Goal: Task Accomplishment & Management: Use online tool/utility

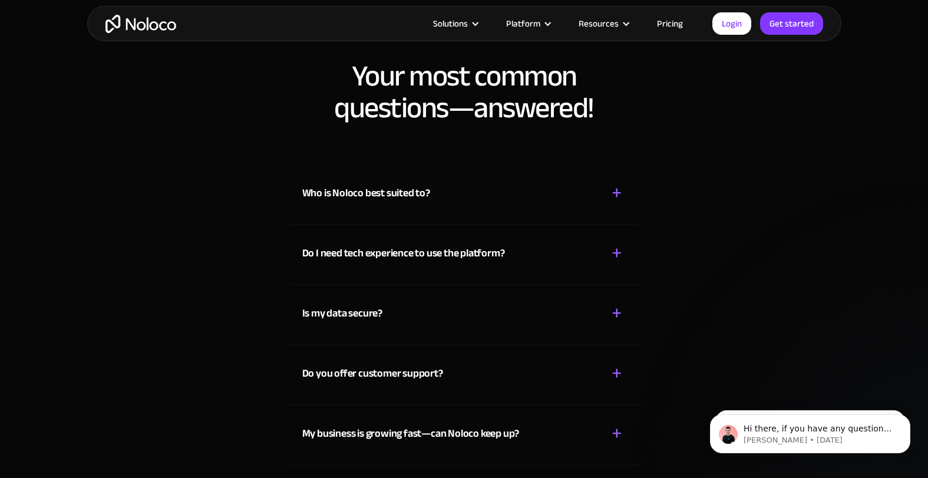
scroll to position [6161, 0]
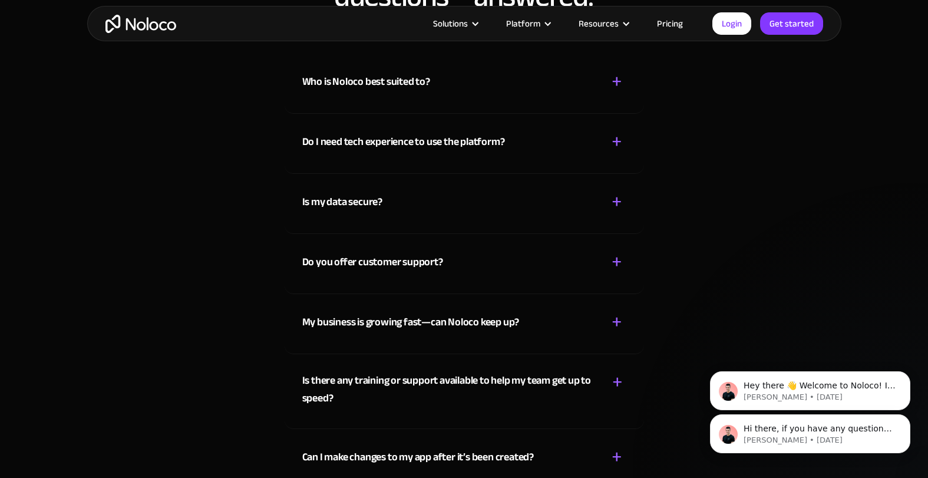
click at [774, 333] on div "Hi there, if you have any questions about our pricing, just let us know! Darrag…" at bounding box center [810, 379] width 217 height 147
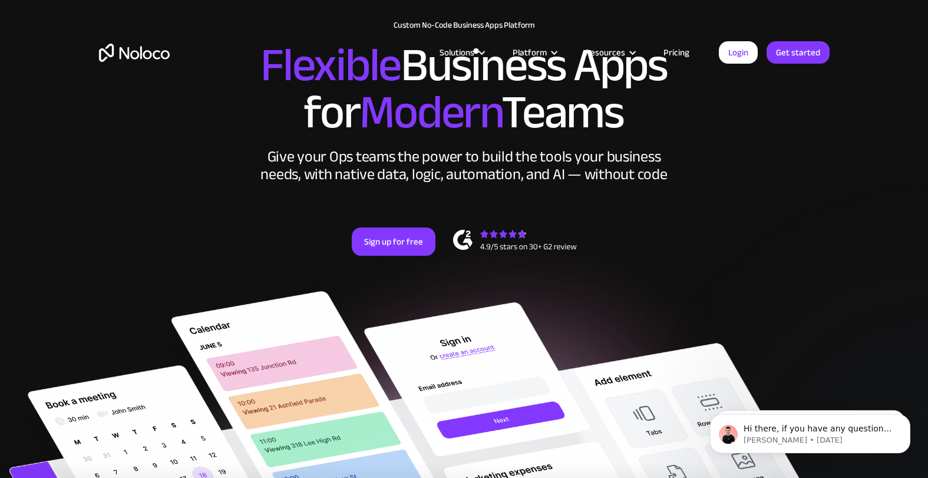
scroll to position [0, 0]
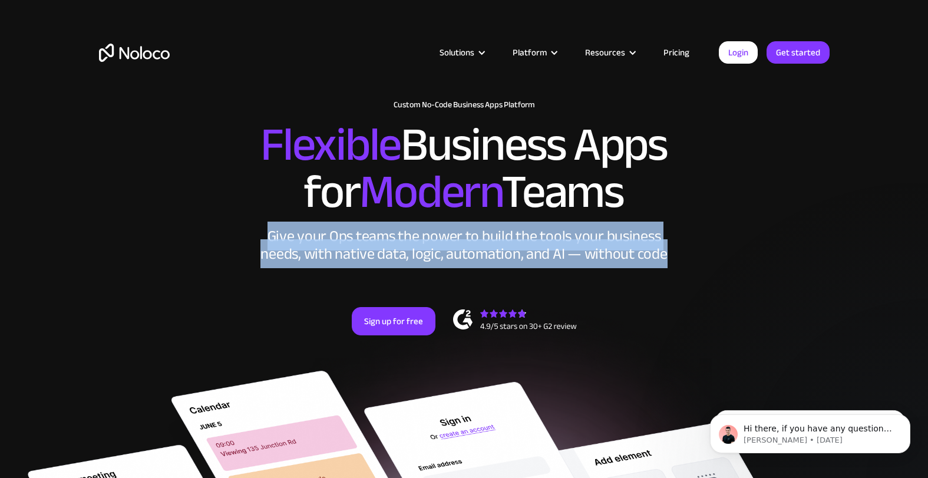
drag, startPoint x: 665, startPoint y: 259, endPoint x: 224, endPoint y: 239, distance: 441.7
click at [224, 239] on div "New: Connect Noloco to Stripe Custom No-Code Business Apps Platform Flexible Bu…" at bounding box center [464, 229] width 754 height 282
click at [834, 247] on div "New: Connect Noloco to Stripe Custom No-Code Business Apps Platform Flexible Bu…" at bounding box center [464, 229] width 754 height 282
drag, startPoint x: 673, startPoint y: 258, endPoint x: 269, endPoint y: 237, distance: 404.7
click at [269, 237] on div "New: Connect Noloco to Stripe Custom No-Code Business Apps Platform Flexible Bu…" at bounding box center [464, 229] width 754 height 282
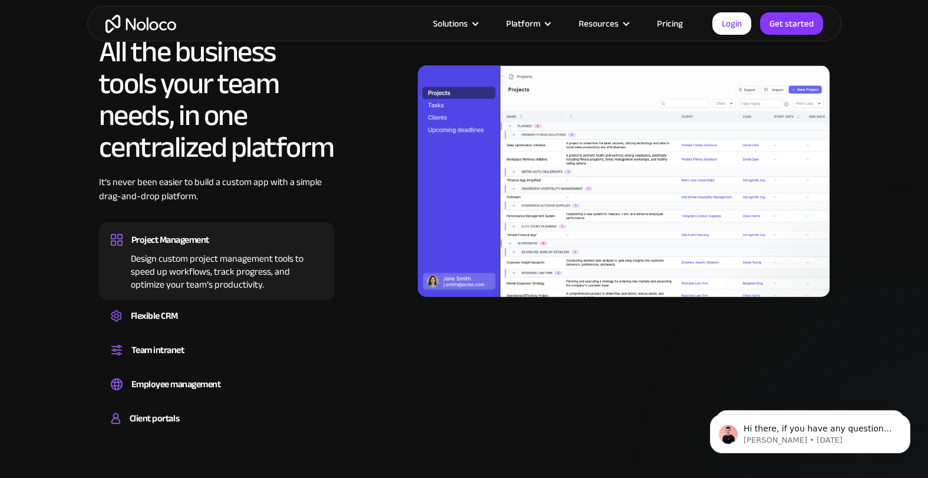
scroll to position [1060, 0]
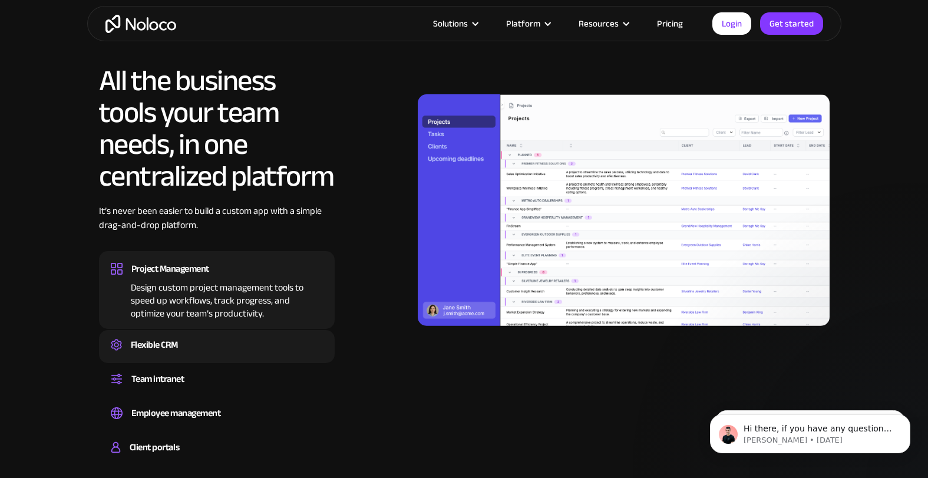
click at [176, 356] on div "Create a custom CRM that you can adapt to your business’s needs, centralize you…" at bounding box center [217, 355] width 212 height 4
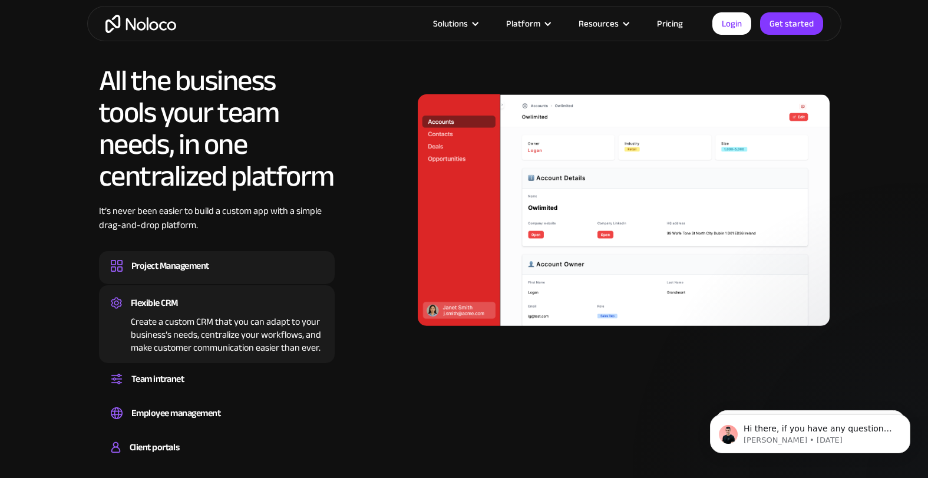
click at [256, 280] on div "Project Management Design custom project management tools to speed up workflows…" at bounding box center [217, 267] width 236 height 33
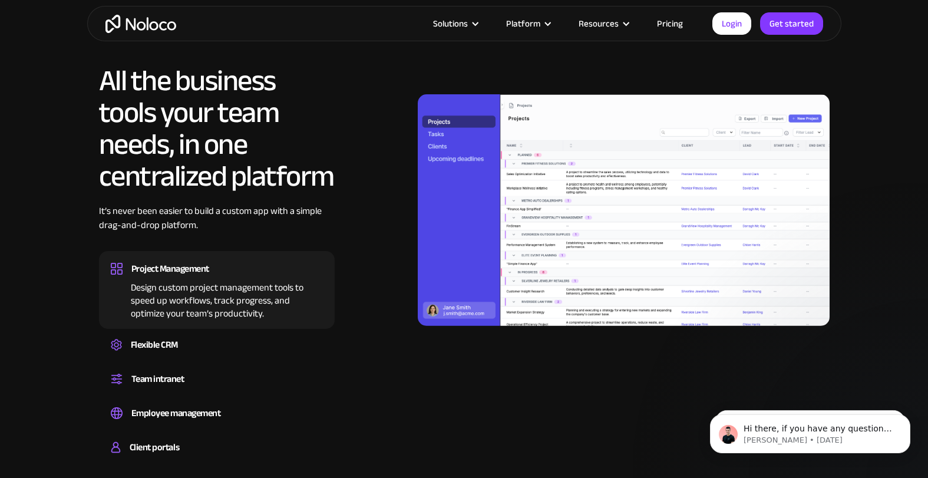
click at [252, 294] on div "Design custom project management tools to speed up workflows, track progress, a…" at bounding box center [217, 298] width 212 height 42
click at [250, 298] on div "Design custom project management tools to speed up workflows, track progress, a…" at bounding box center [217, 298] width 212 height 42
click at [236, 337] on div "Flexible CRM" at bounding box center [217, 345] width 212 height 18
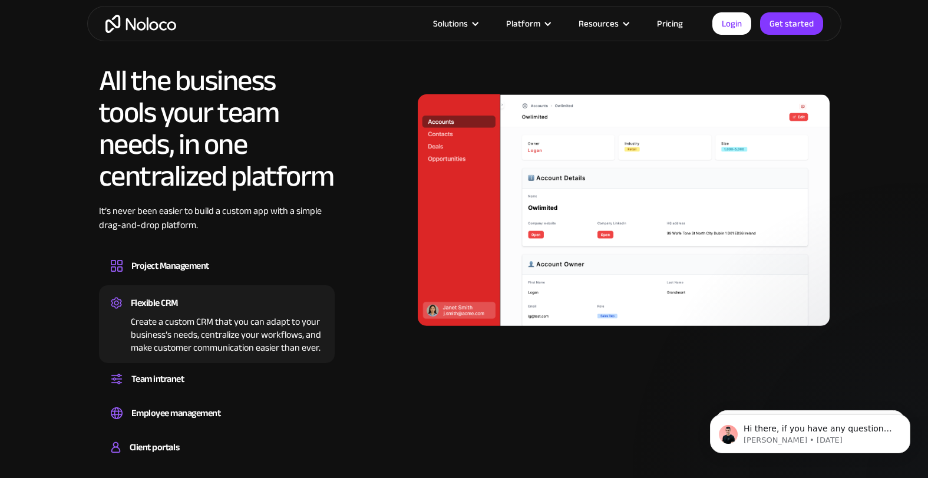
scroll to position [1119, 0]
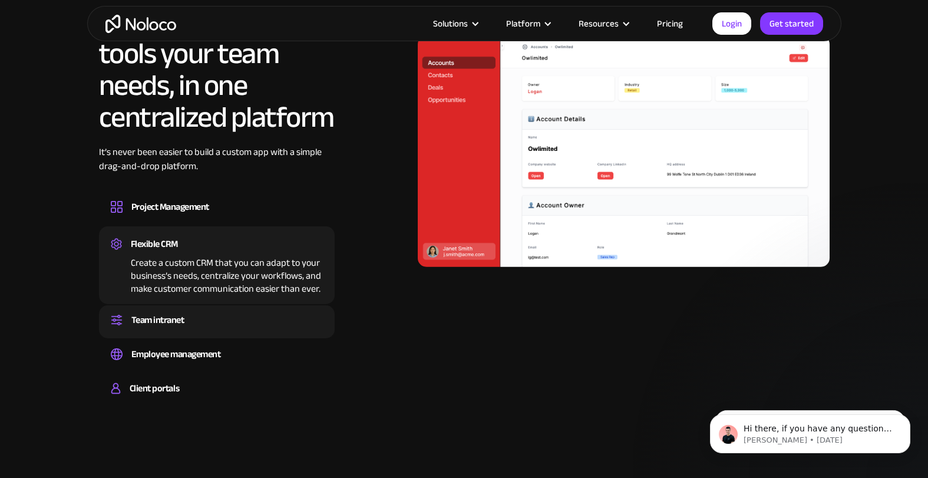
click at [247, 317] on div "Team intranet" at bounding box center [217, 320] width 212 height 18
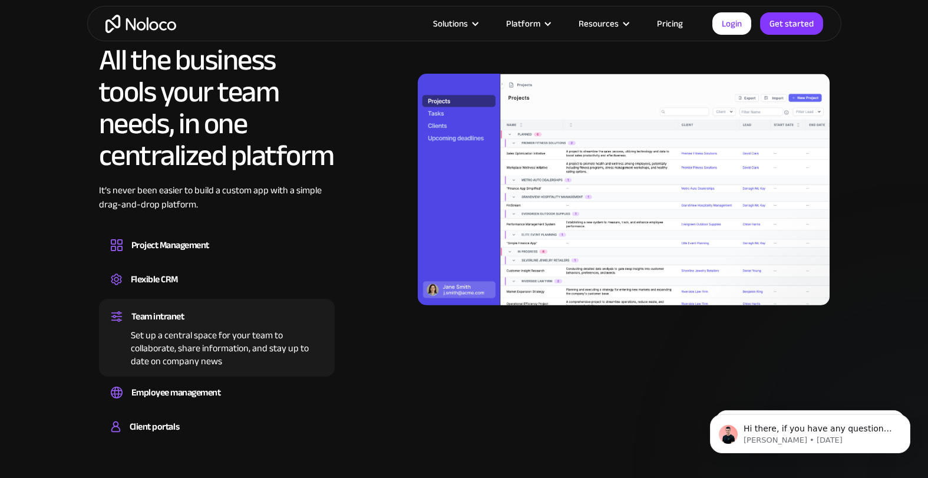
scroll to position [1060, 0]
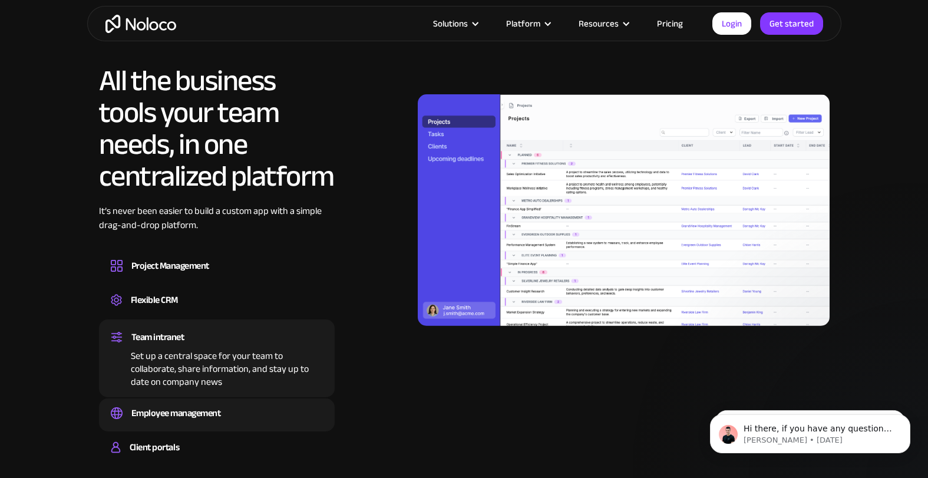
click at [267, 408] on div "Employee management" at bounding box center [217, 413] width 212 height 18
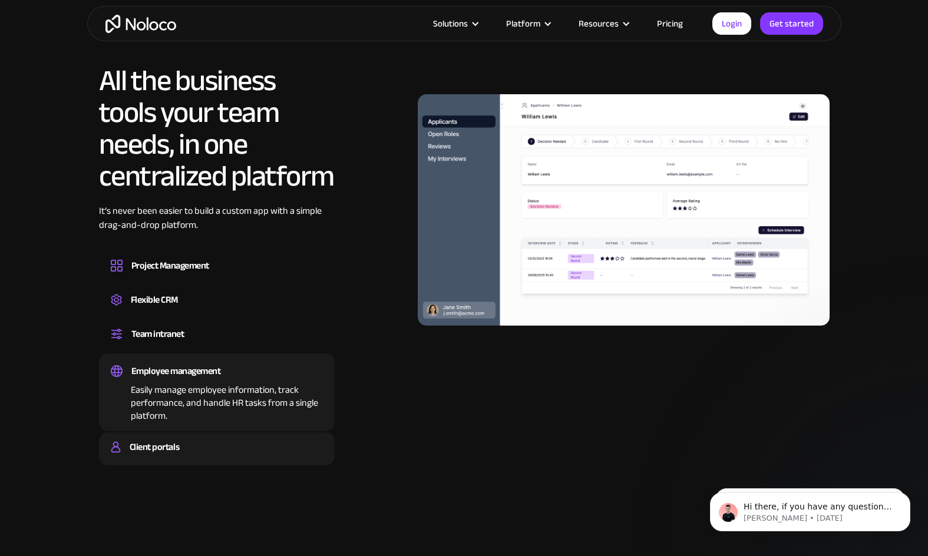
click at [209, 454] on div "Client portals" at bounding box center [217, 447] width 212 height 18
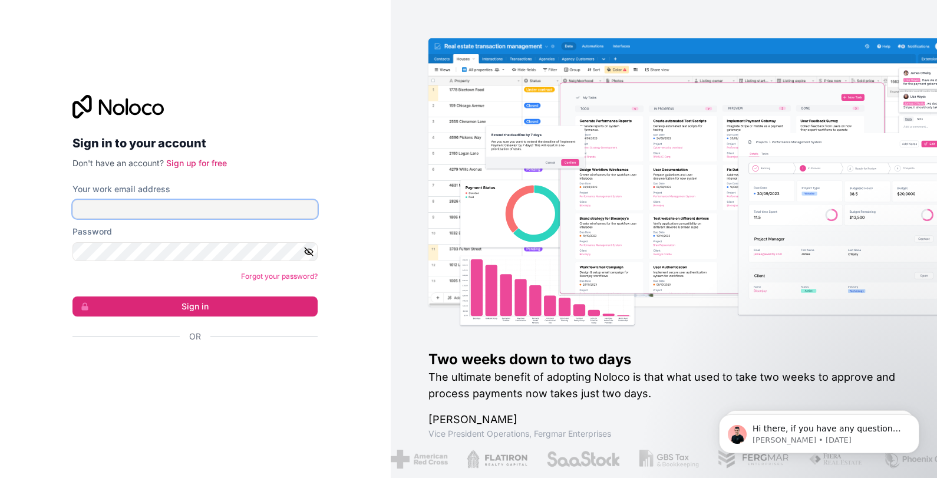
click at [215, 212] on input "Your work email address" at bounding box center [194, 209] width 245 height 19
click at [121, 203] on input "Your work email address" at bounding box center [194, 209] width 245 height 19
click at [105, 270] on div "Forgot your password?" at bounding box center [194, 276] width 245 height 12
drag, startPoint x: 219, startPoint y: 158, endPoint x: 234, endPoint y: 148, distance: 19.1
click at [216, 208] on input "Your work email address" at bounding box center [194, 209] width 245 height 19
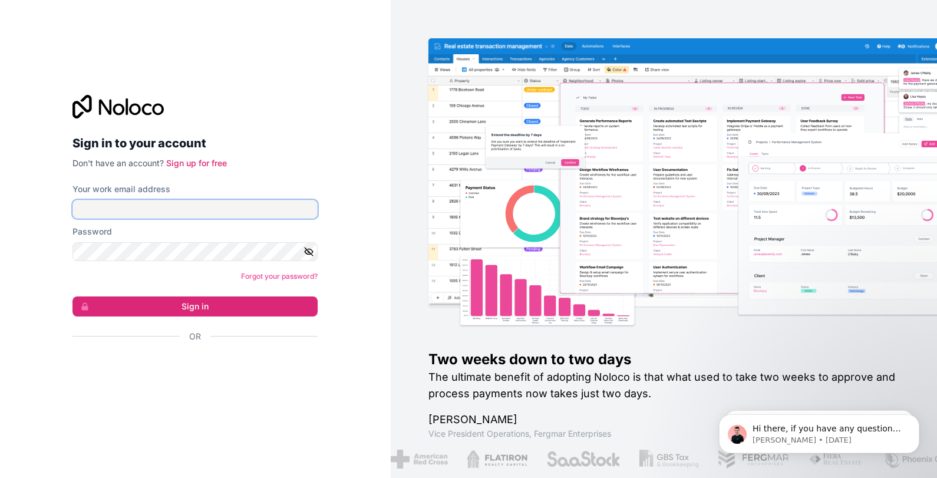
paste input "[EMAIL_ADDRESS][DOMAIN_NAME]"
type input "[EMAIL_ADDRESS][DOMAIN_NAME]"
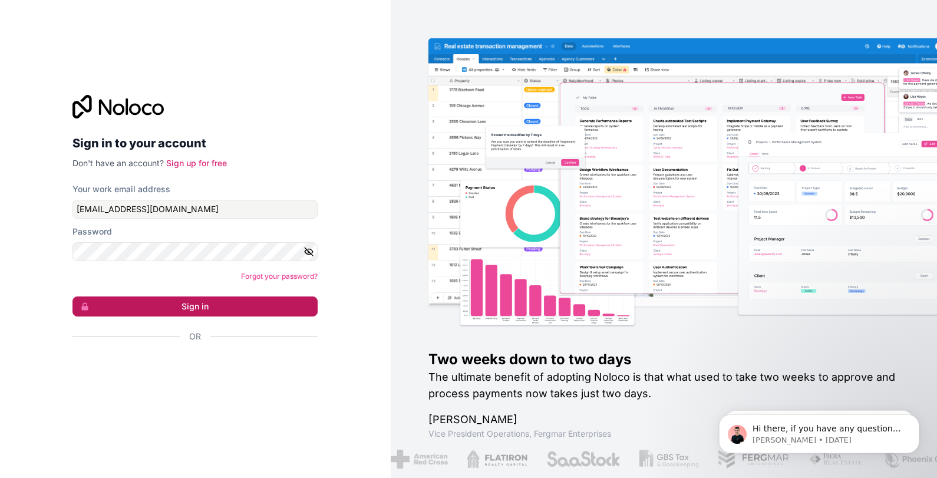
click at [186, 300] on button "Sign in" at bounding box center [194, 306] width 245 height 20
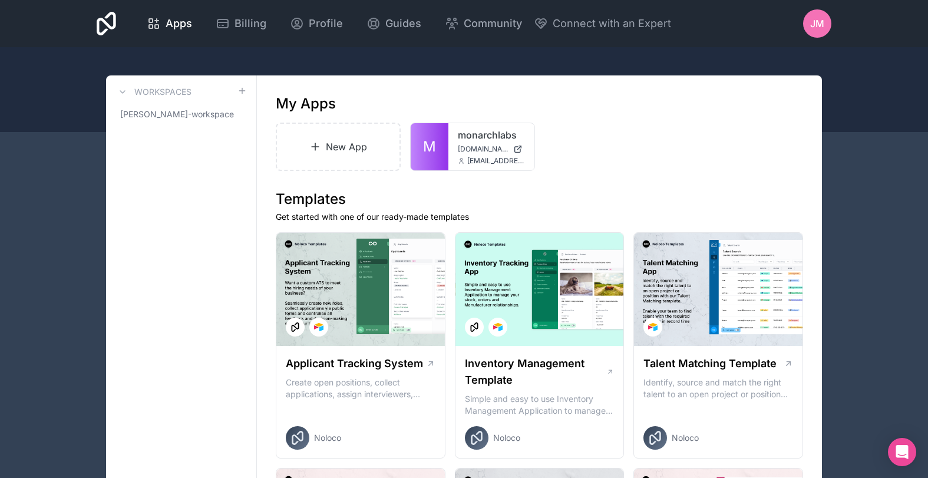
click at [0, 477] on nordpass-portal at bounding box center [0, 478] width 0 height 0
click at [328, 157] on link "New App" at bounding box center [338, 147] width 125 height 48
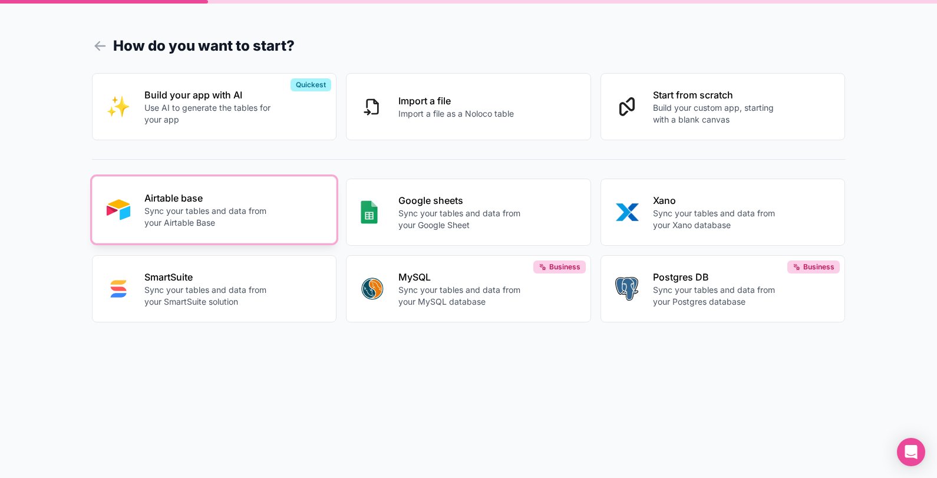
click at [264, 204] on p "Airtable base" at bounding box center [209, 198] width 131 height 14
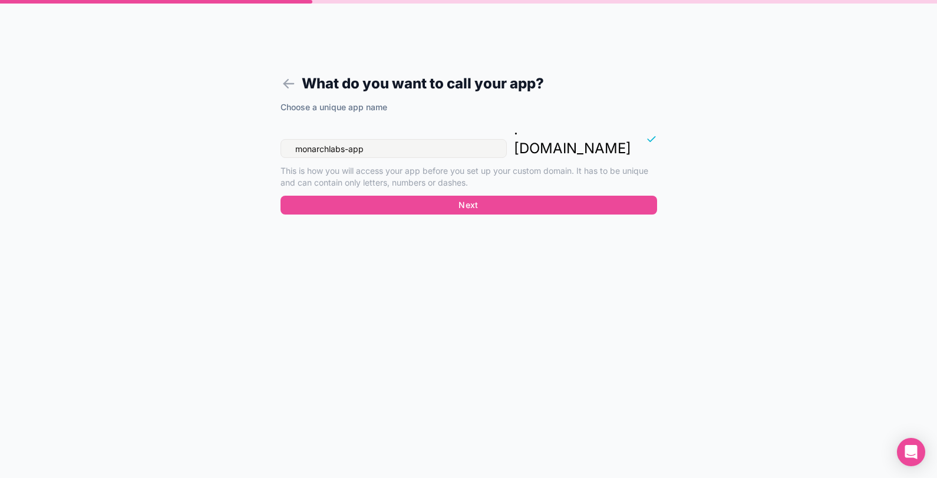
click at [392, 139] on input "monarchlabs-app" at bounding box center [393, 148] width 226 height 19
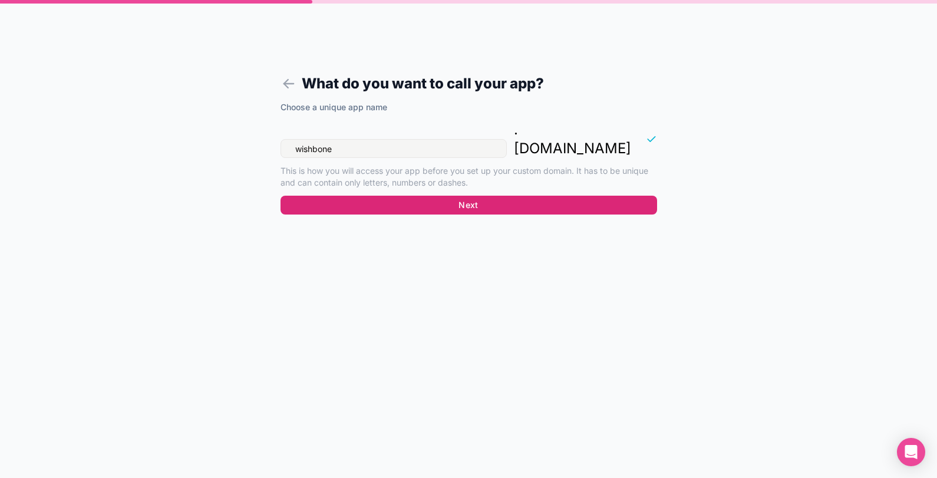
type input "wishbone"
click at [484, 196] on button "Next" at bounding box center [468, 205] width 376 height 19
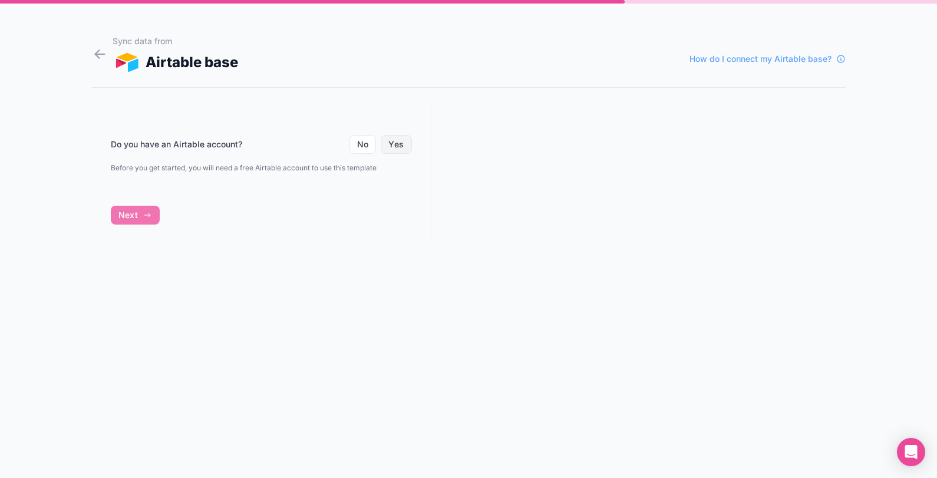
click at [402, 147] on button "Yes" at bounding box center [396, 144] width 31 height 19
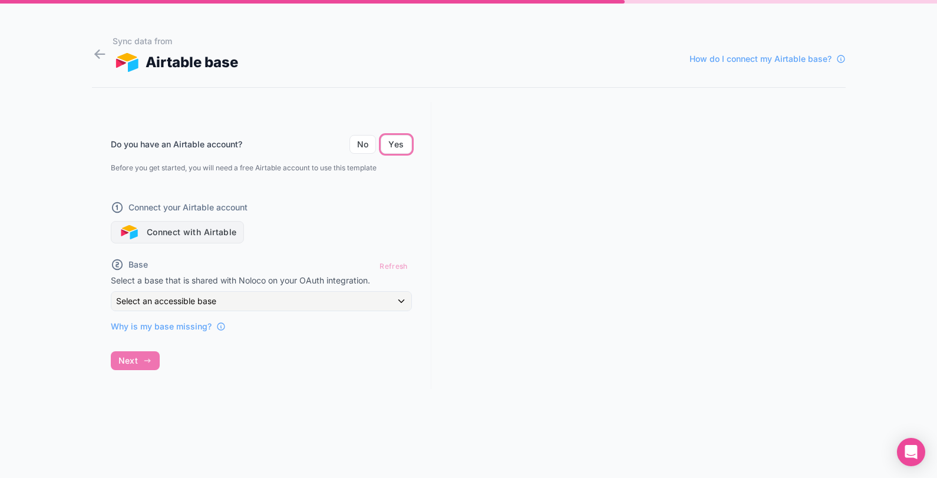
click at [152, 229] on button "Connect with Airtable" at bounding box center [178, 232] width 134 height 22
drag, startPoint x: 499, startPoint y: 211, endPoint x: 594, endPoint y: 166, distance: 105.1
click at [594, 166] on div at bounding box center [638, 245] width 414 height 287
click at [215, 233] on button "Connect with Airtable" at bounding box center [178, 232] width 134 height 22
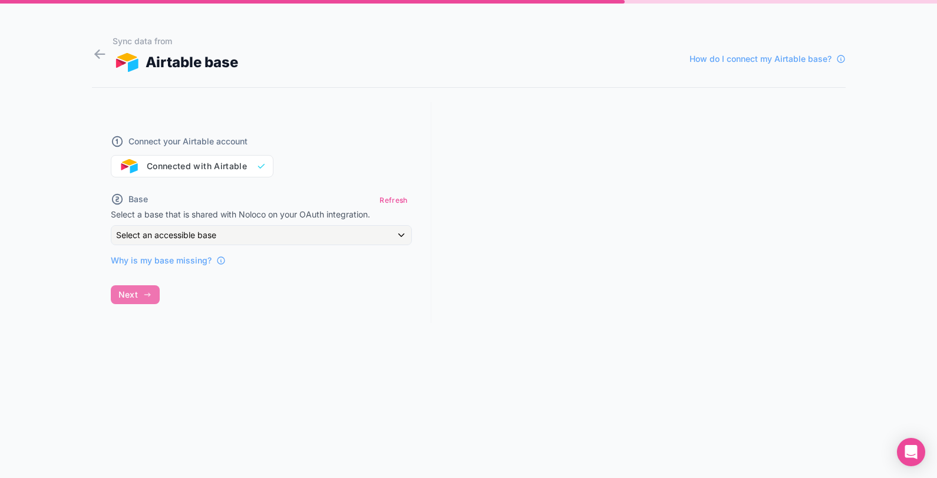
click at [373, 224] on div "Base Refresh Select a base that is shared with Noloco on your OAuth integration…" at bounding box center [261, 228] width 301 height 75
click at [373, 228] on div "Select an accessible base" at bounding box center [261, 235] width 300 height 19
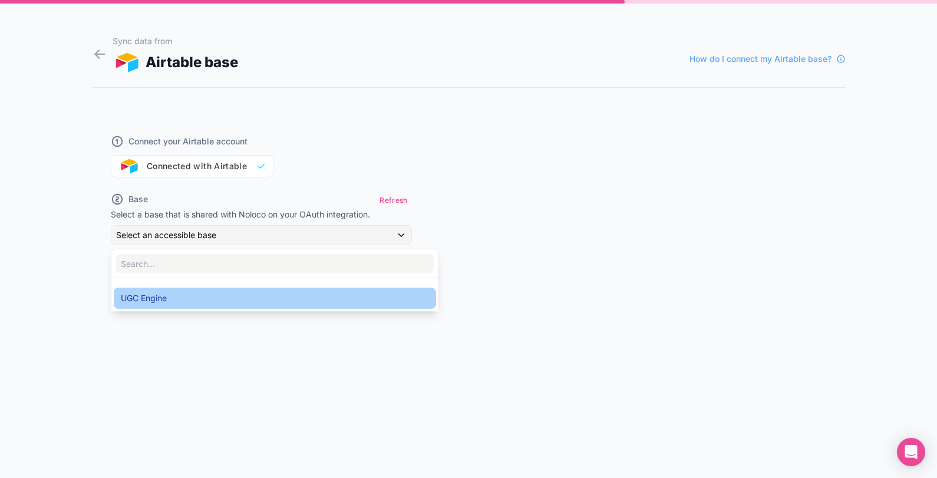
click at [171, 293] on div "UGC Engine" at bounding box center [275, 298] width 308 height 14
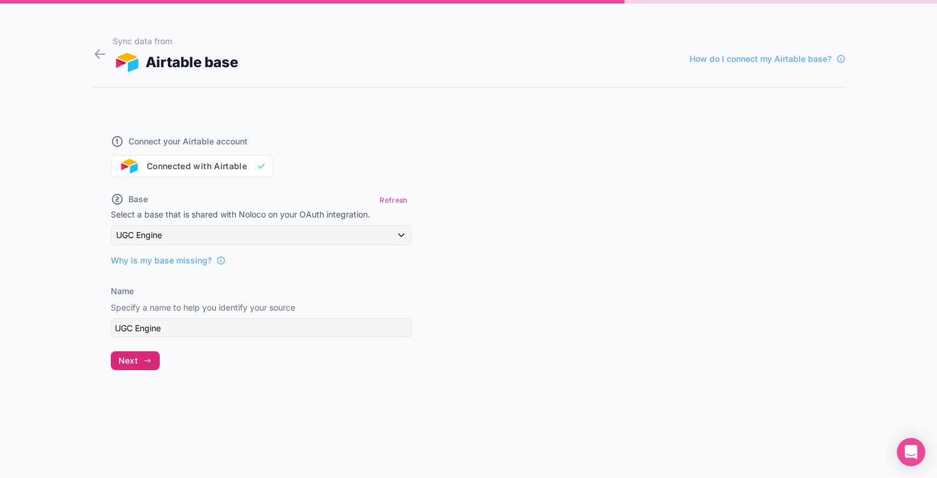
click at [150, 361] on icon "button" at bounding box center [147, 360] width 9 height 9
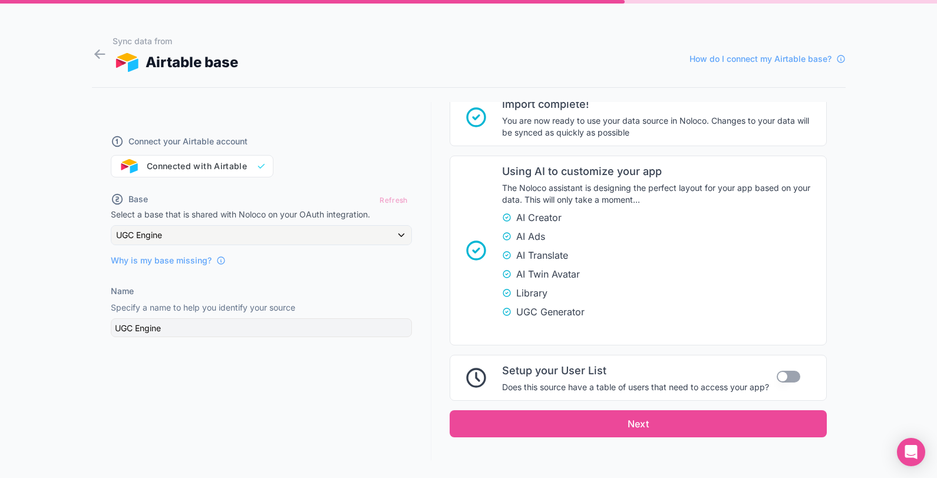
scroll to position [232, 0]
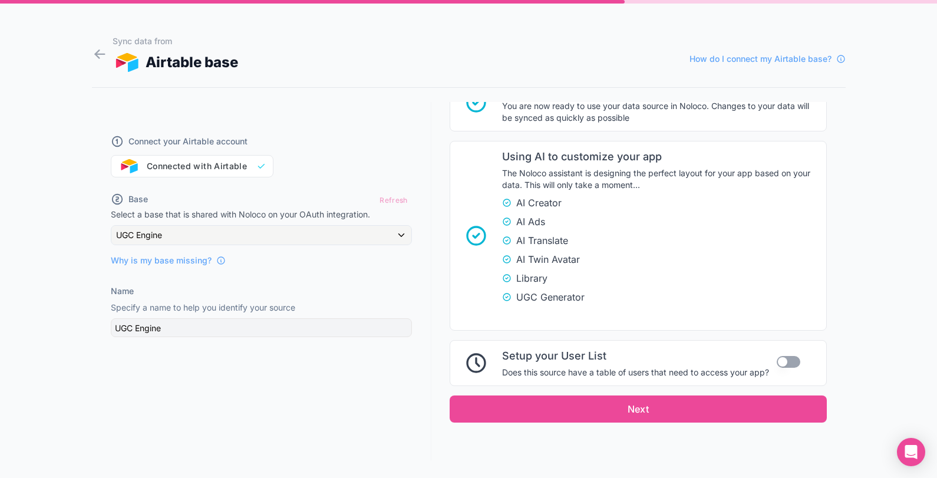
click at [778, 362] on button "Use setting" at bounding box center [788, 362] width 24 height 12
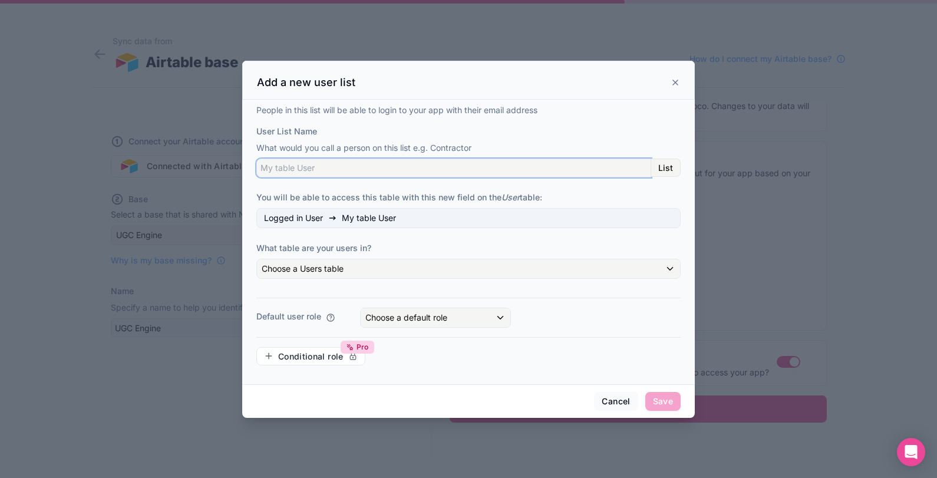
click at [304, 169] on input "User List Name" at bounding box center [453, 167] width 395 height 19
click at [672, 171] on span "List" at bounding box center [665, 168] width 15 height 11
click at [389, 167] on input "User List Name" at bounding box center [453, 167] width 395 height 19
type input "User"
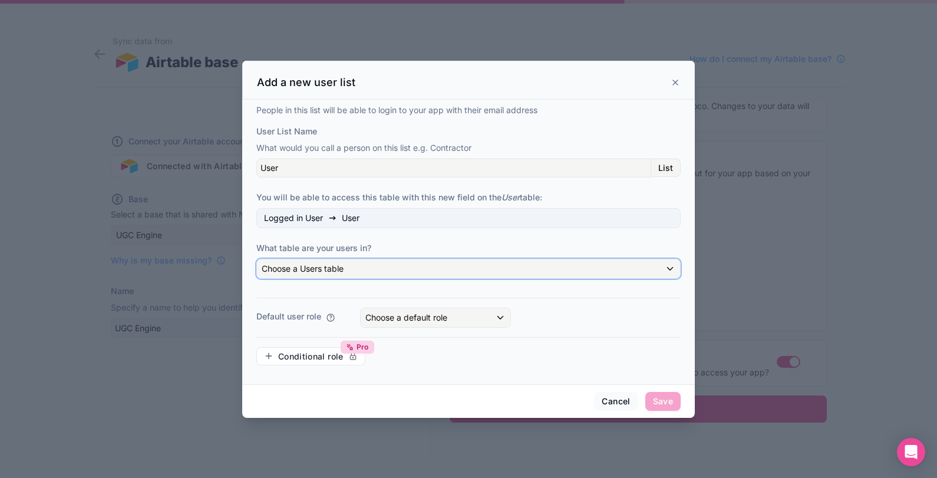
click at [315, 263] on span "Choose a Users table" at bounding box center [303, 268] width 82 height 10
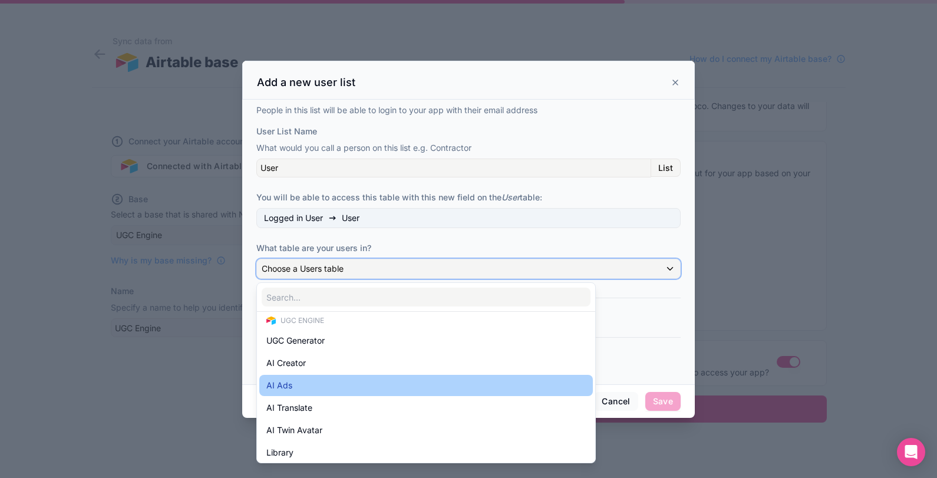
scroll to position [12, 0]
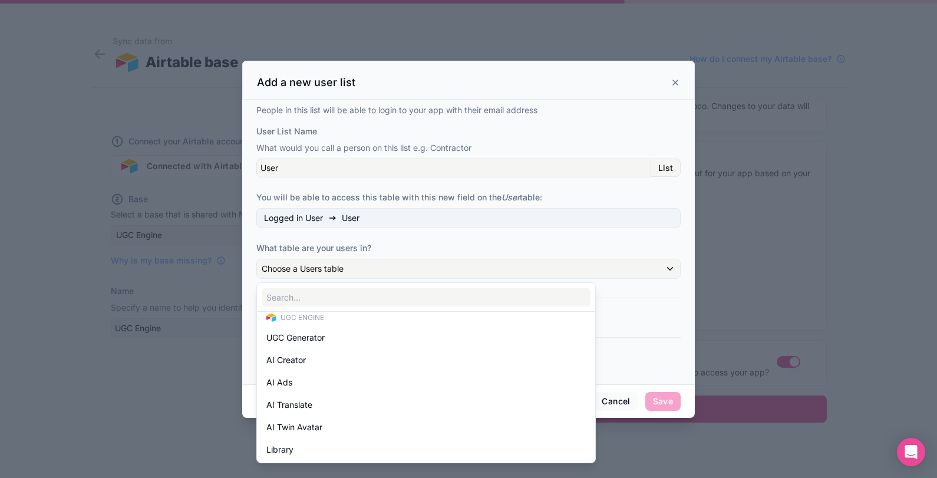
click at [640, 317] on div "UGC Engine UGC Generator AI Creator AI Ads AI Translate AI Twin Avatar Library" at bounding box center [467, 371] width 423 height 183
click at [600, 265] on div at bounding box center [468, 239] width 452 height 357
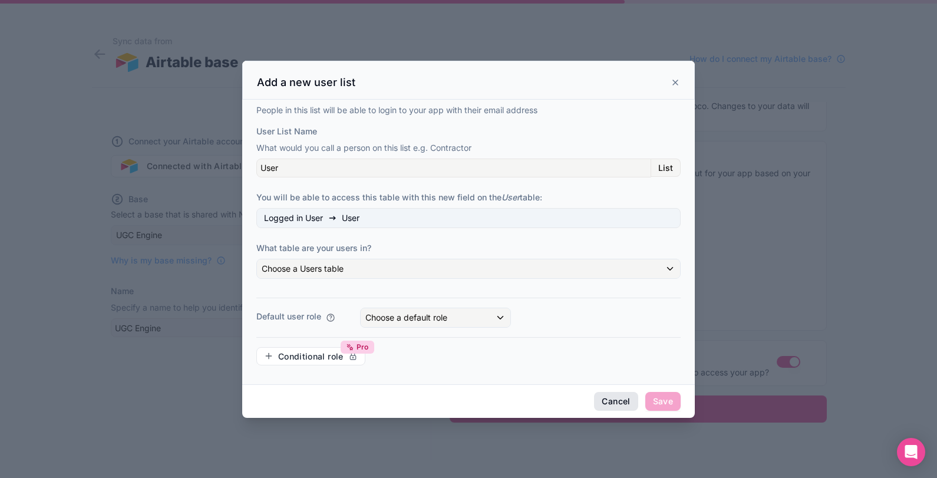
click at [606, 395] on button "Cancel" at bounding box center [616, 401] width 44 height 19
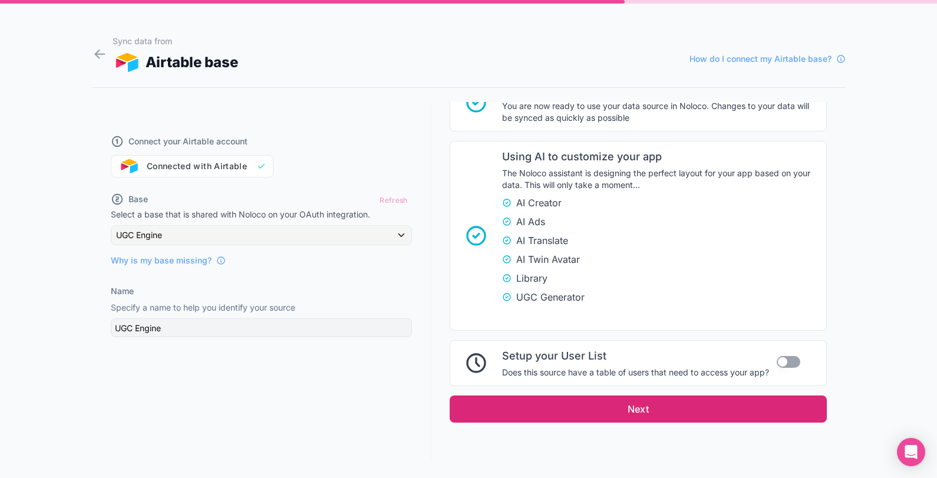
drag, startPoint x: 661, startPoint y: 408, endPoint x: 813, endPoint y: 244, distance: 223.4
click at [813, 244] on div "Connecting to Airtable Analyzing your tables... this could take a minute Table …" at bounding box center [638, 165] width 396 height 590
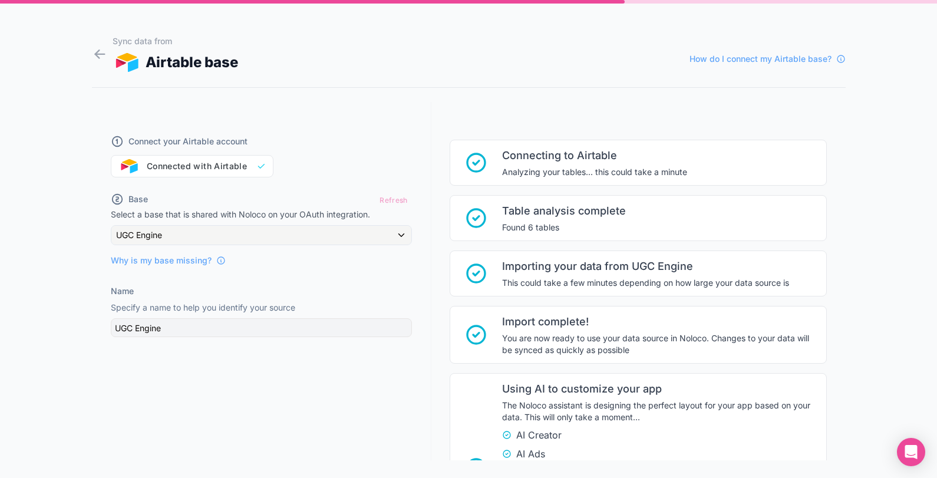
scroll to position [232, 0]
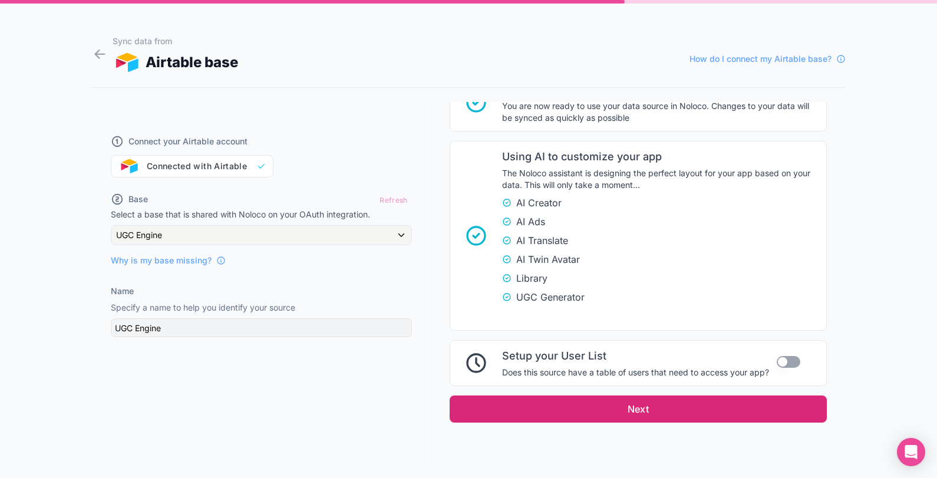
click at [690, 418] on button "Next" at bounding box center [638, 408] width 377 height 27
